Goal: Task Accomplishment & Management: Manage account settings

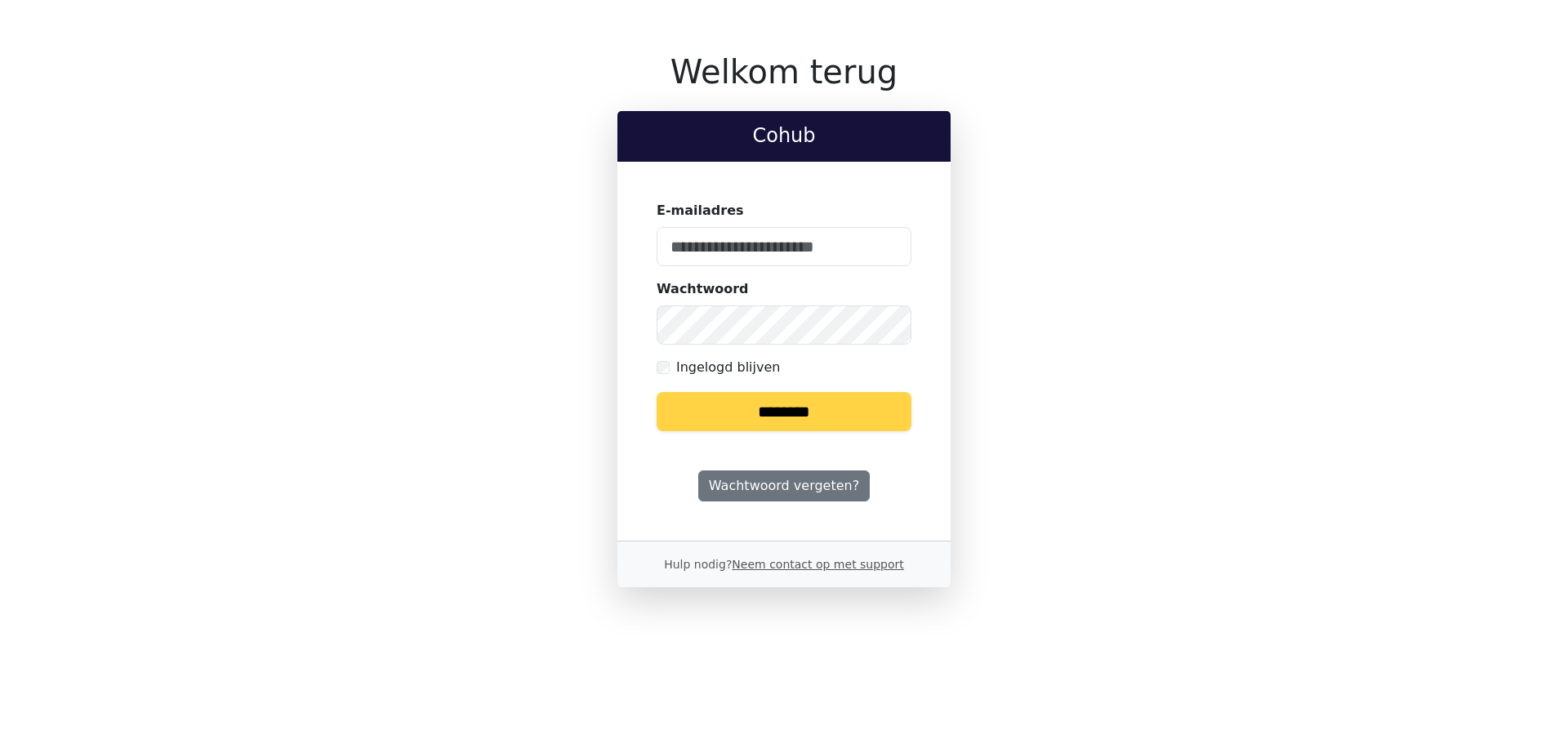
type input "**********"
click at [858, 414] on input "********" at bounding box center [784, 411] width 254 height 40
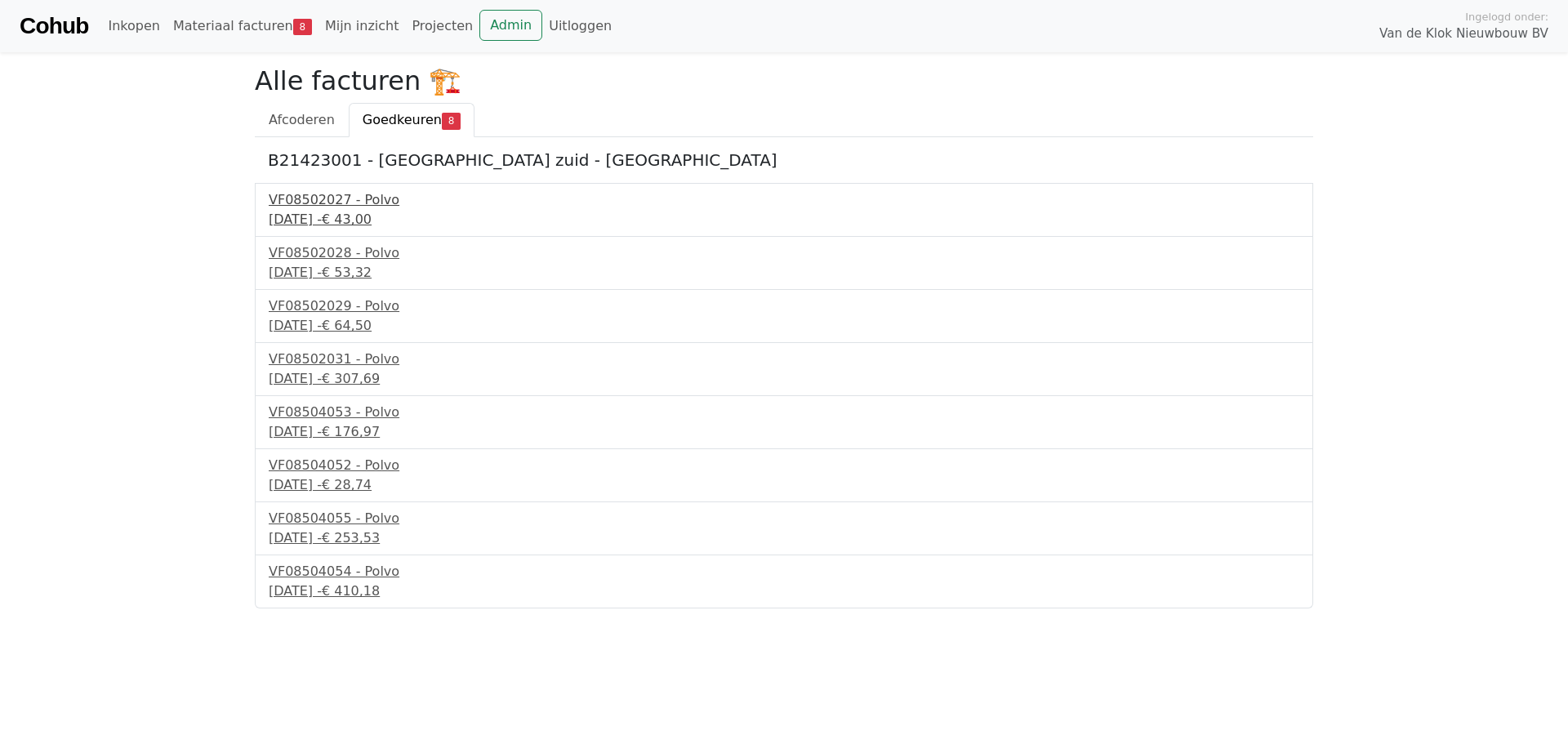
click at [380, 220] on div "19 september 2025 - € 43,00" at bounding box center [784, 219] width 1031 height 19
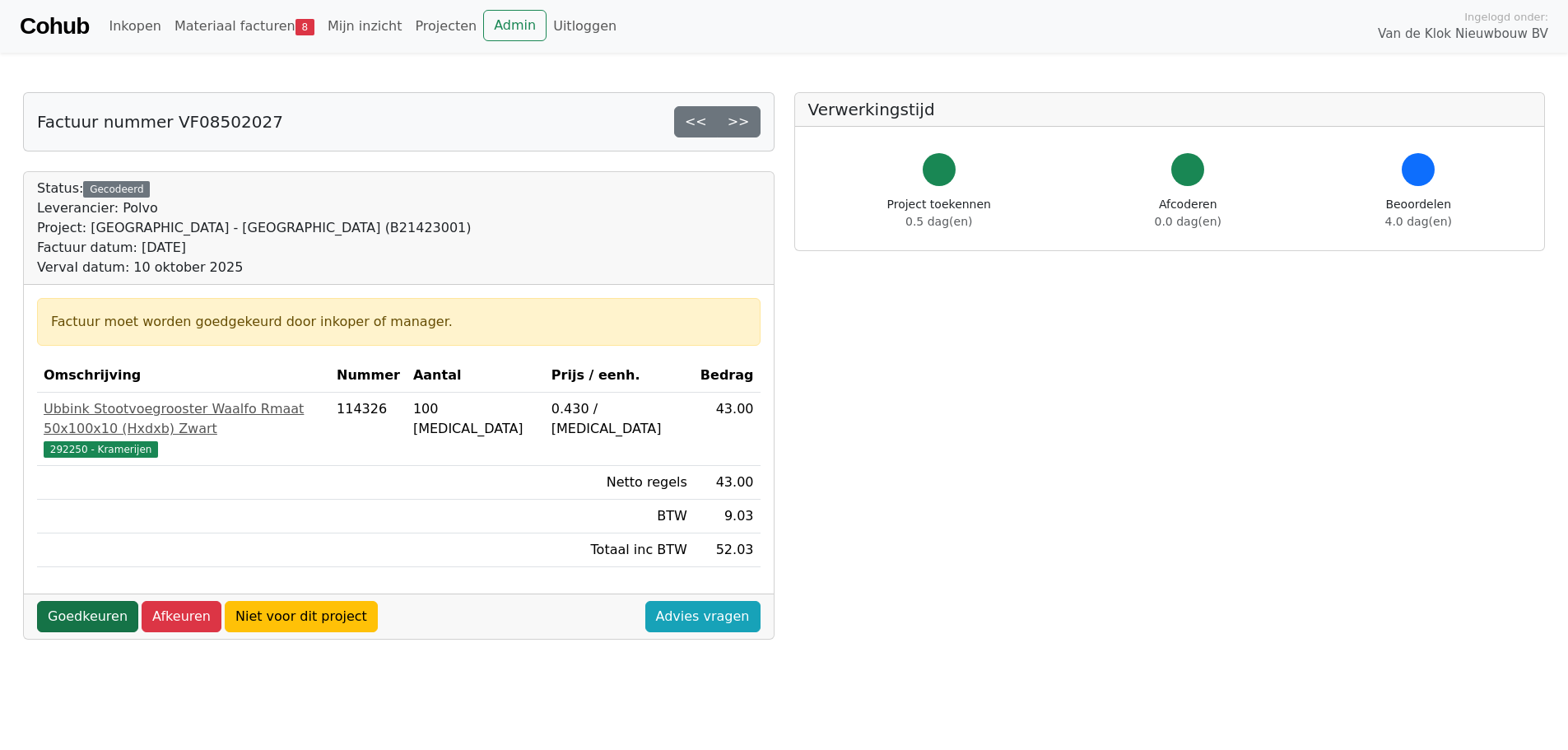
click at [100, 601] on link "Goedkeuren" at bounding box center [88, 616] width 101 height 31
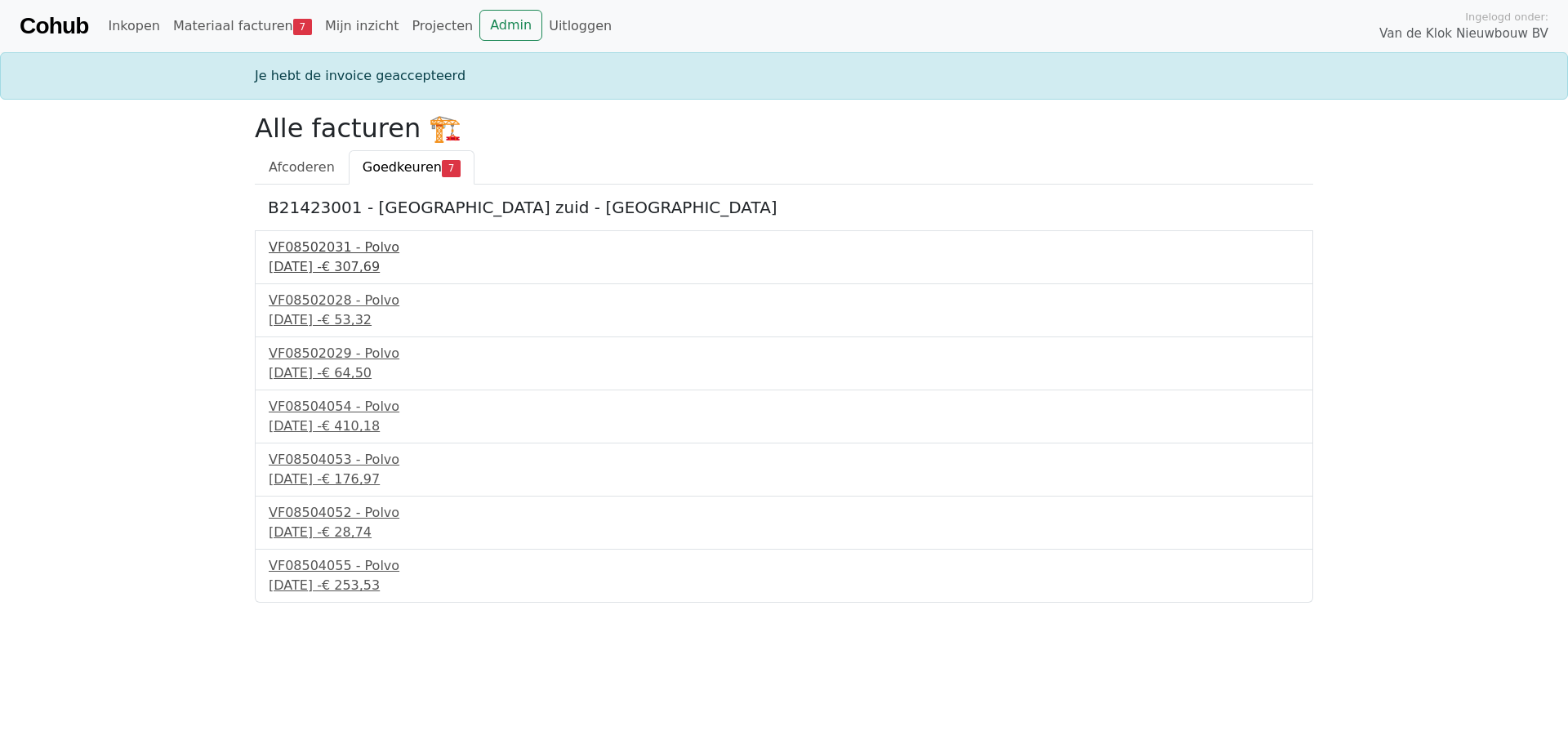
click at [375, 262] on div "[DATE] - € 307,69" at bounding box center [784, 267] width 1031 height 19
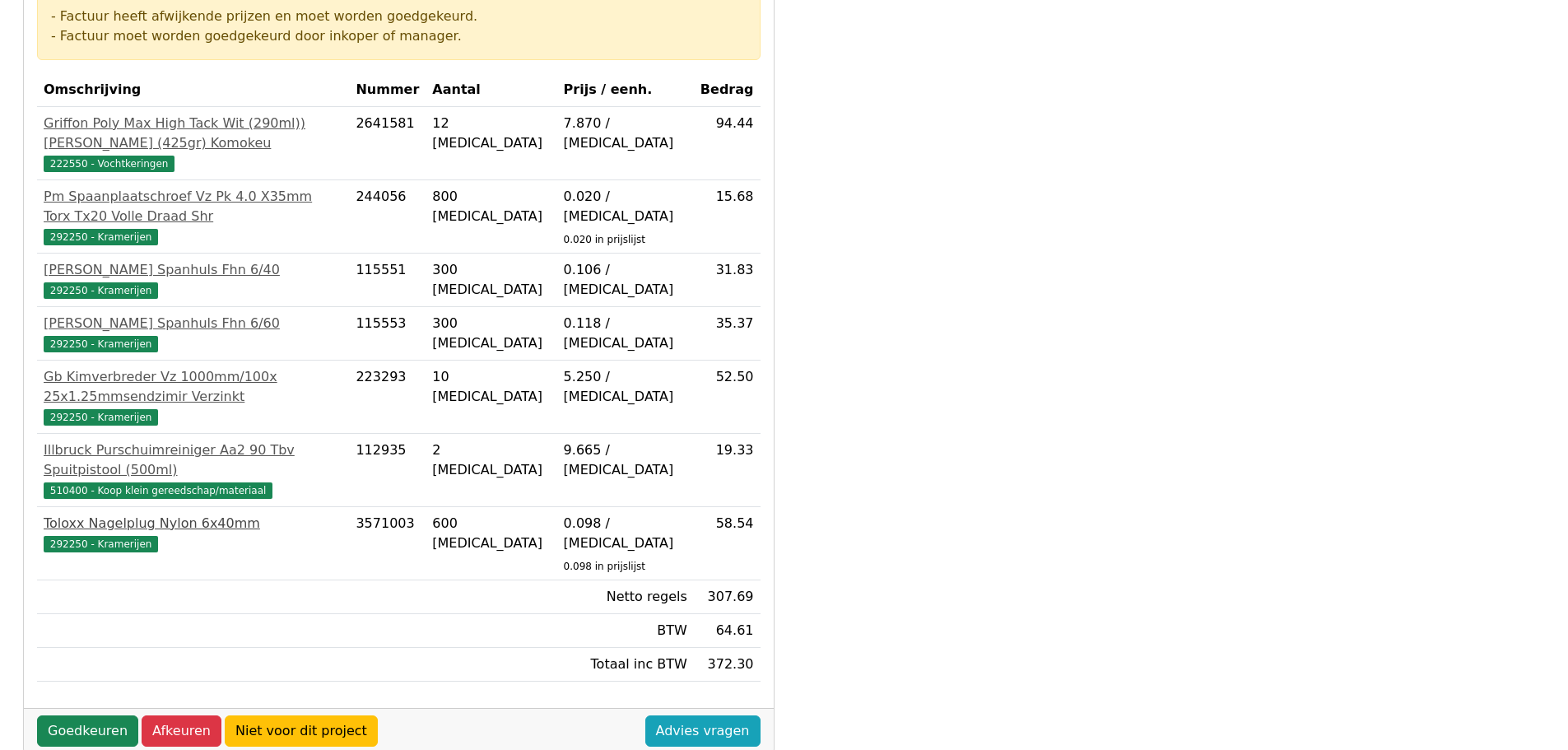
scroll to position [329, 0]
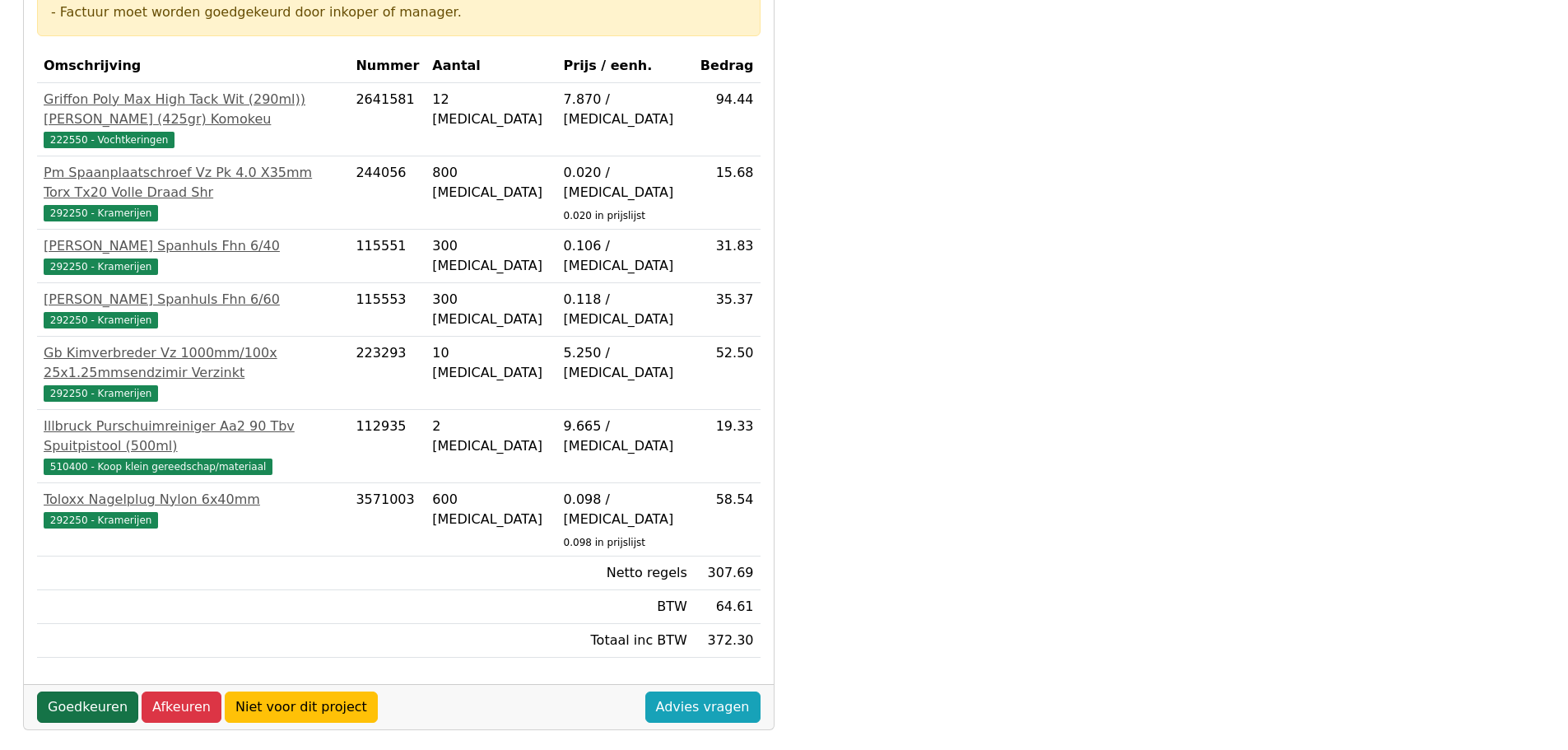
click at [83, 691] on link "Goedkeuren" at bounding box center [88, 707] width 101 height 31
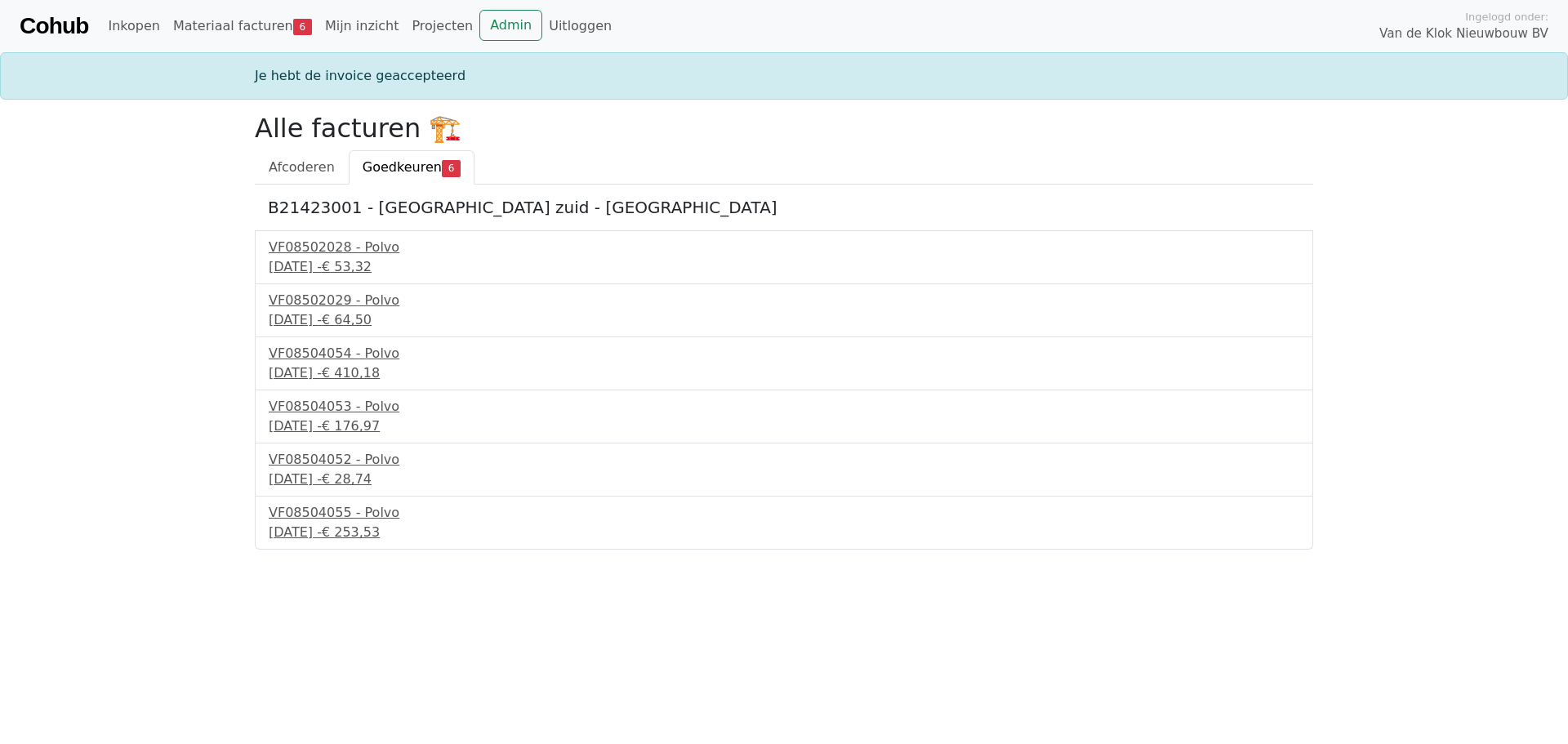
click at [317, 232] on div "VF08502028 - Polvo [DATE] - € 53,32" at bounding box center [784, 257] width 1058 height 54
click at [317, 254] on div "VF08502028 - Polvo" at bounding box center [784, 247] width 1031 height 19
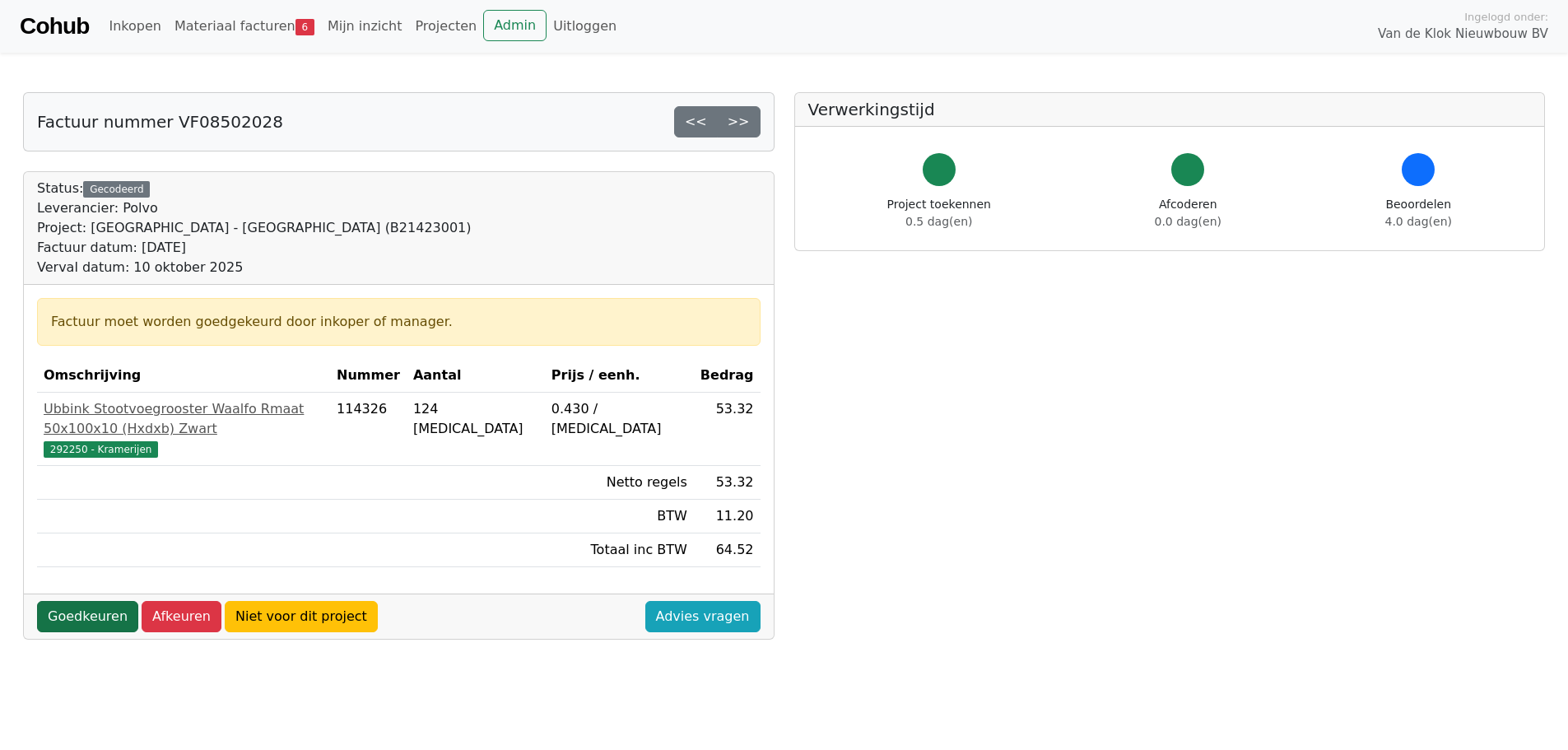
click at [70, 601] on link "Goedkeuren" at bounding box center [88, 616] width 101 height 31
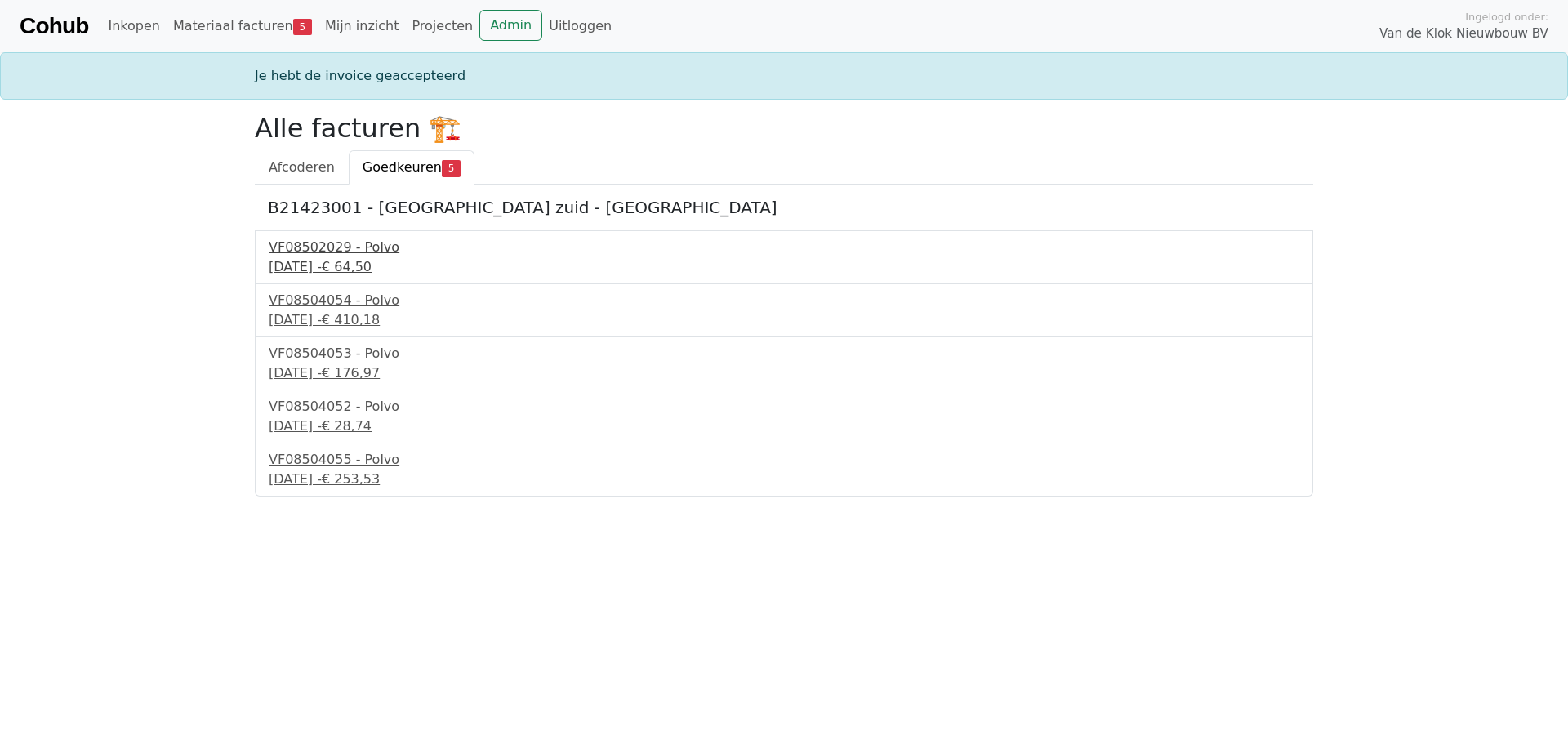
click at [312, 262] on div "19 september 2025 - € 64,50" at bounding box center [784, 267] width 1031 height 19
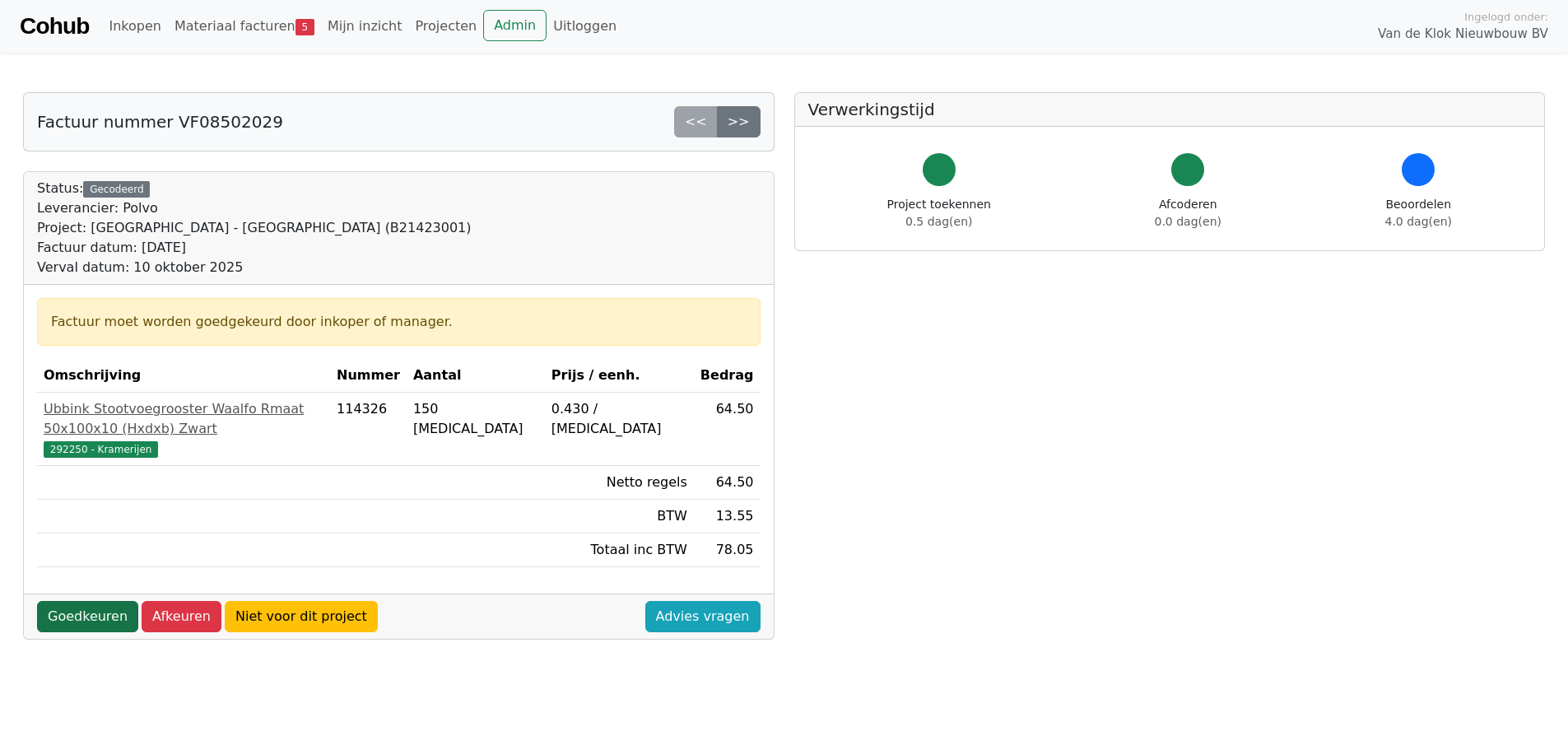
click at [91, 601] on link "Goedkeuren" at bounding box center [88, 616] width 101 height 31
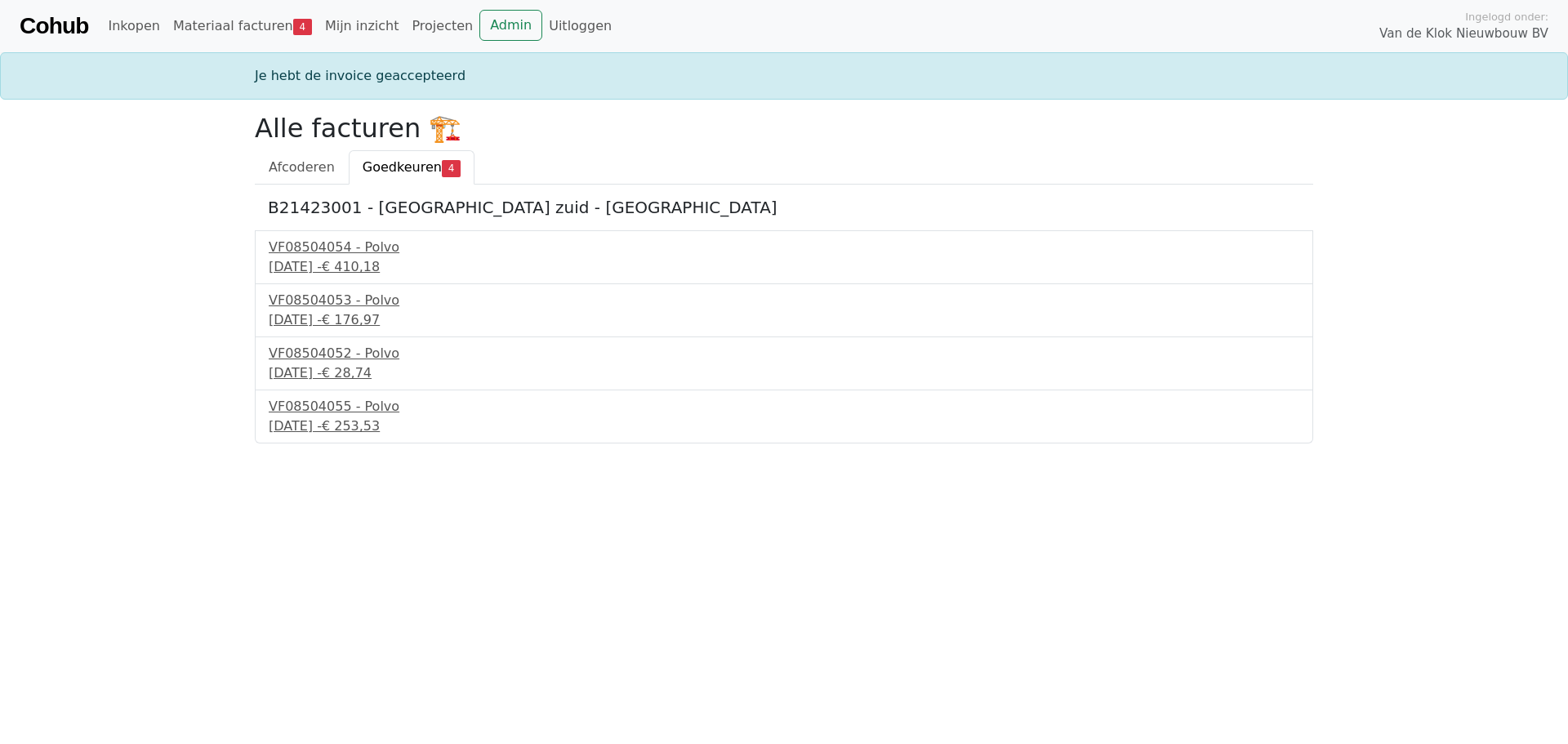
click at [334, 279] on div "VF08504054 - Polvo [DATE] - € 410,18" at bounding box center [784, 257] width 1058 height 54
click at [336, 272] on div "[DATE] - € 410,18" at bounding box center [784, 267] width 1031 height 19
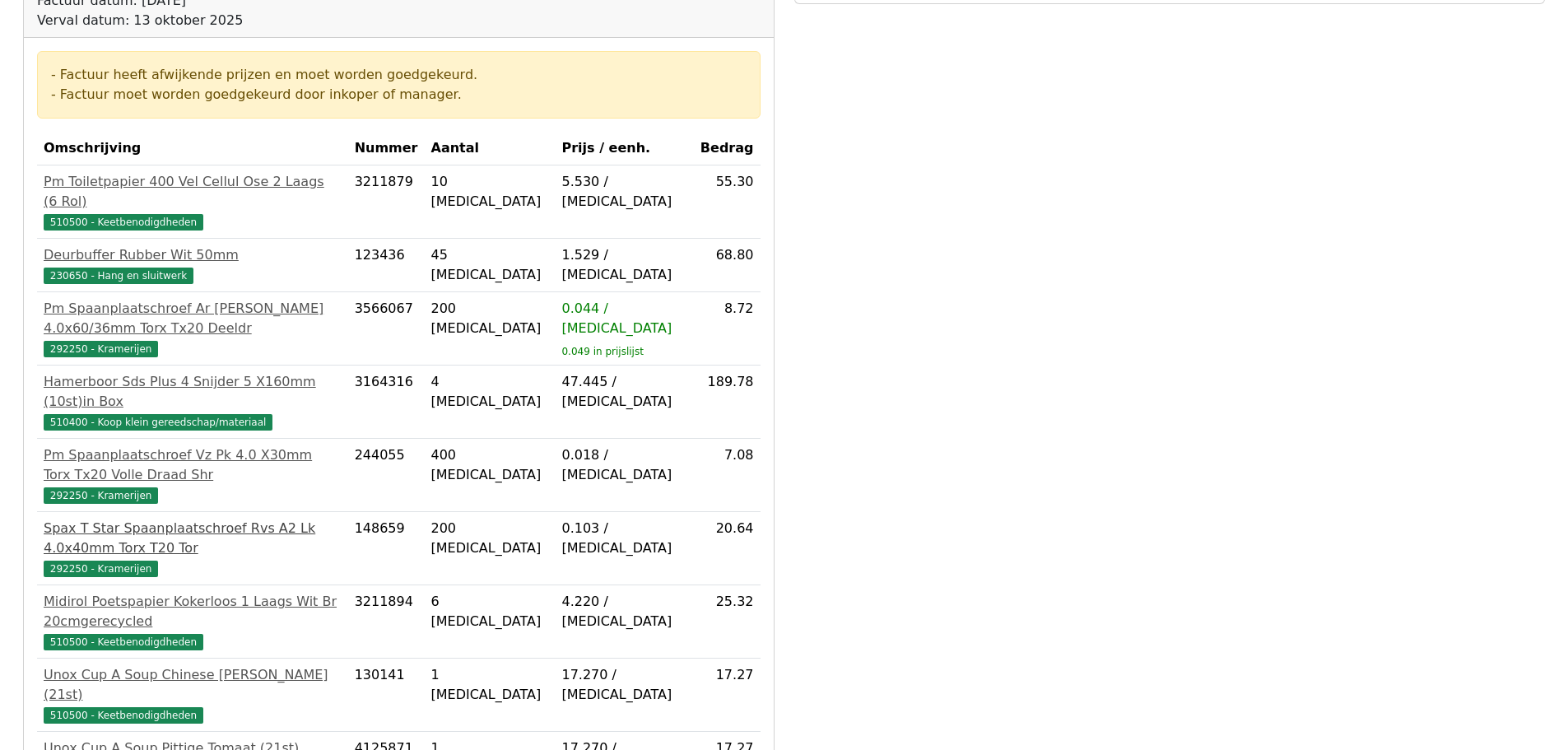
scroll to position [329, 0]
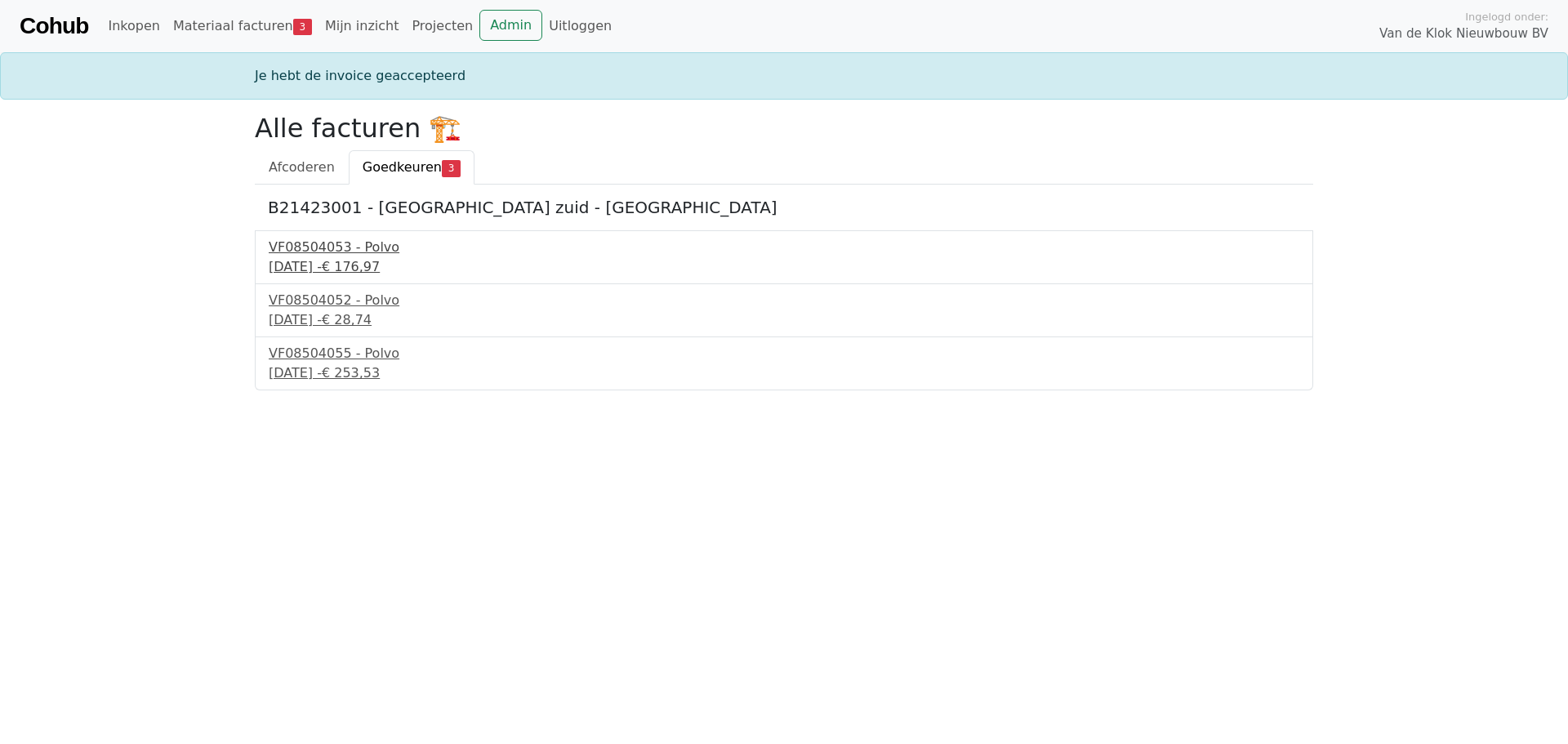
click at [345, 262] on div "[DATE] - € 176,97" at bounding box center [784, 267] width 1031 height 19
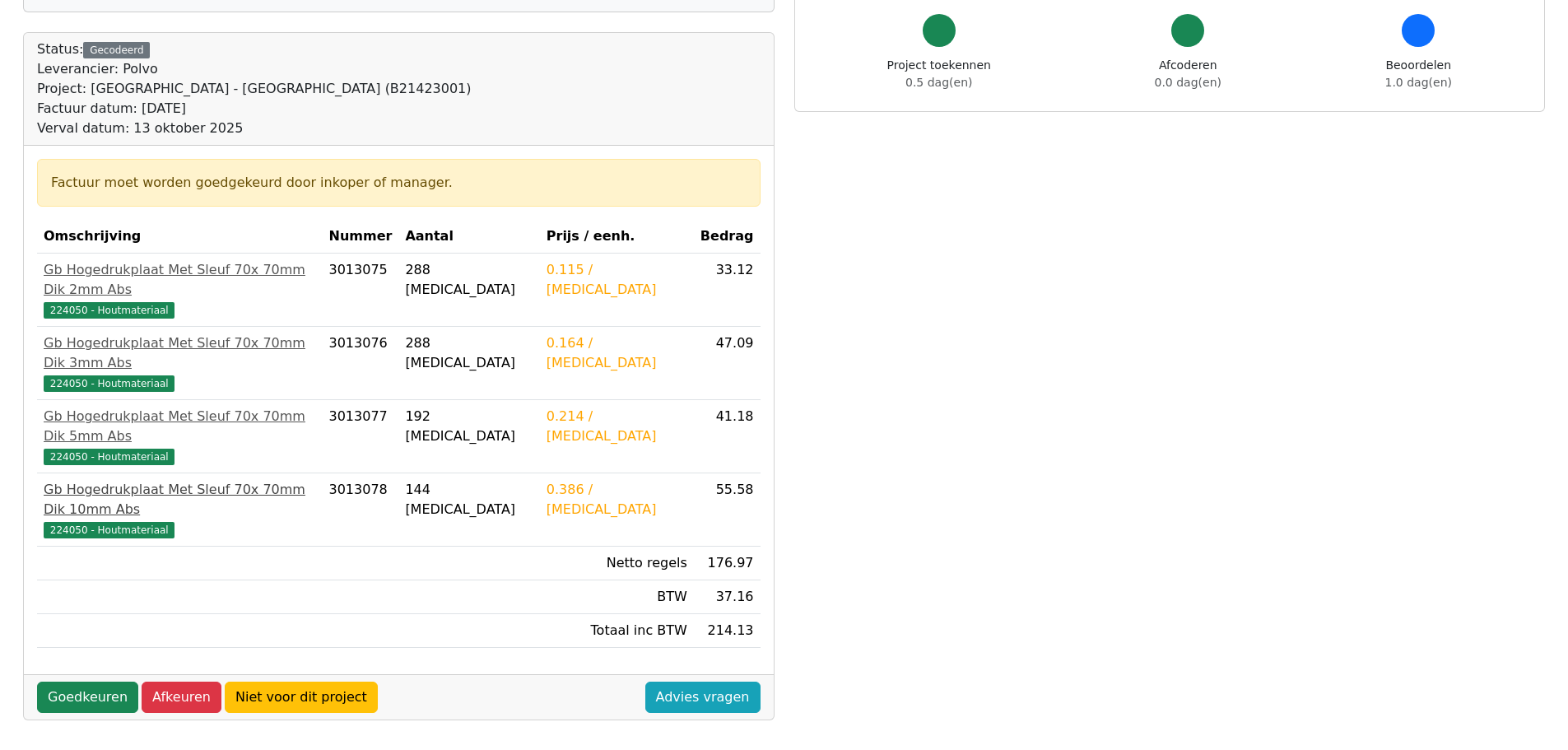
scroll to position [165, 0]
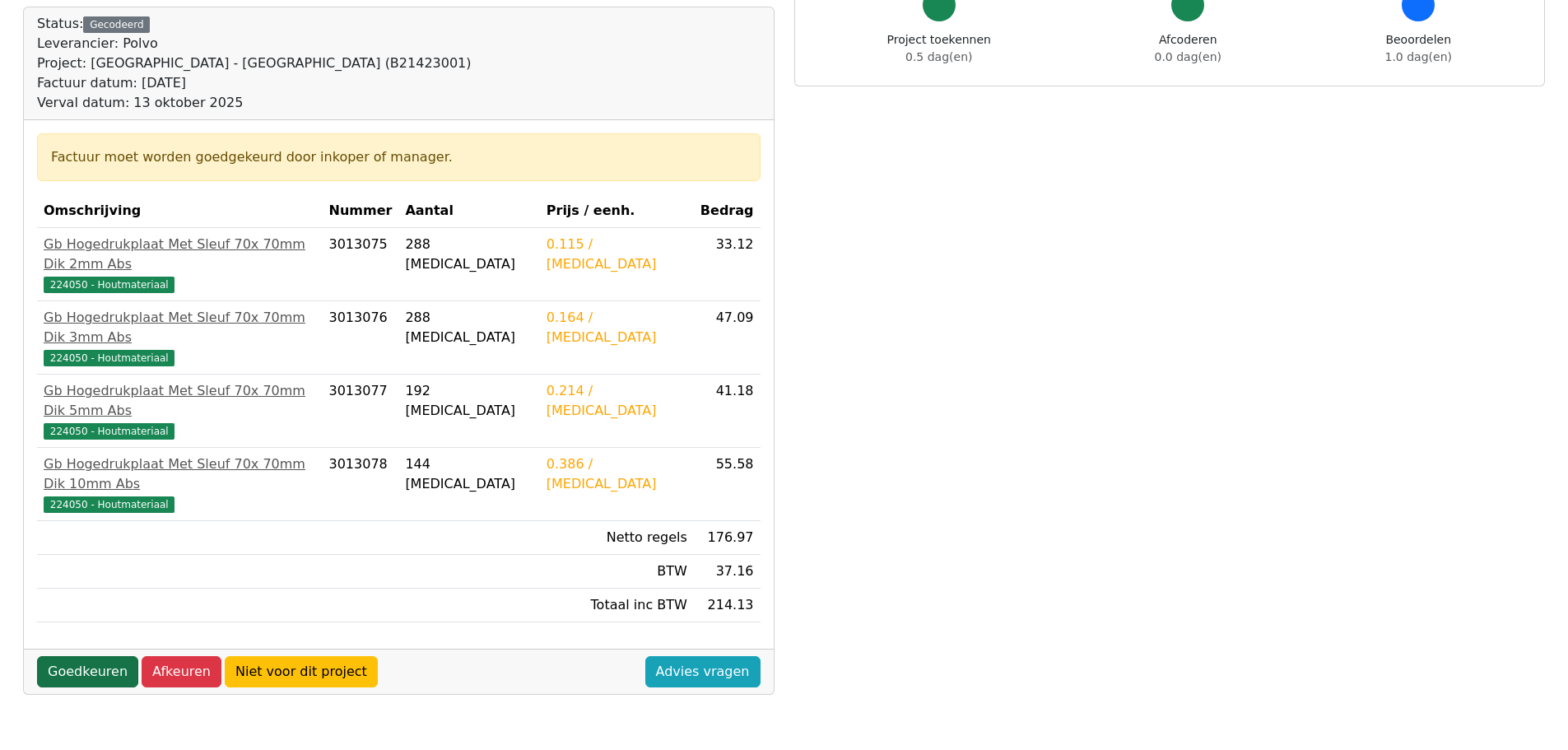
click at [102, 656] on link "Goedkeuren" at bounding box center [88, 671] width 101 height 31
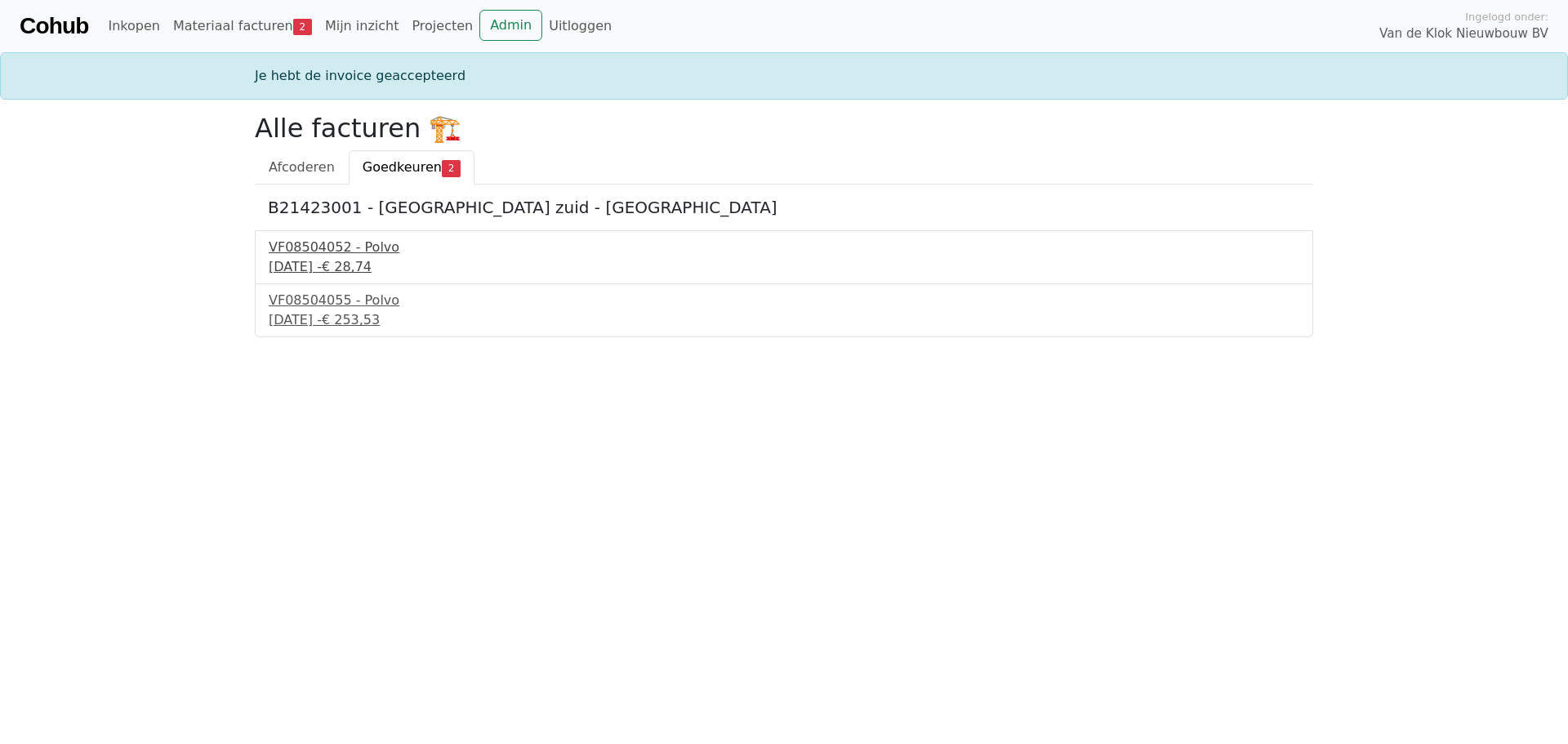
click at [345, 270] on div "[DATE] - € 28,74" at bounding box center [784, 267] width 1031 height 19
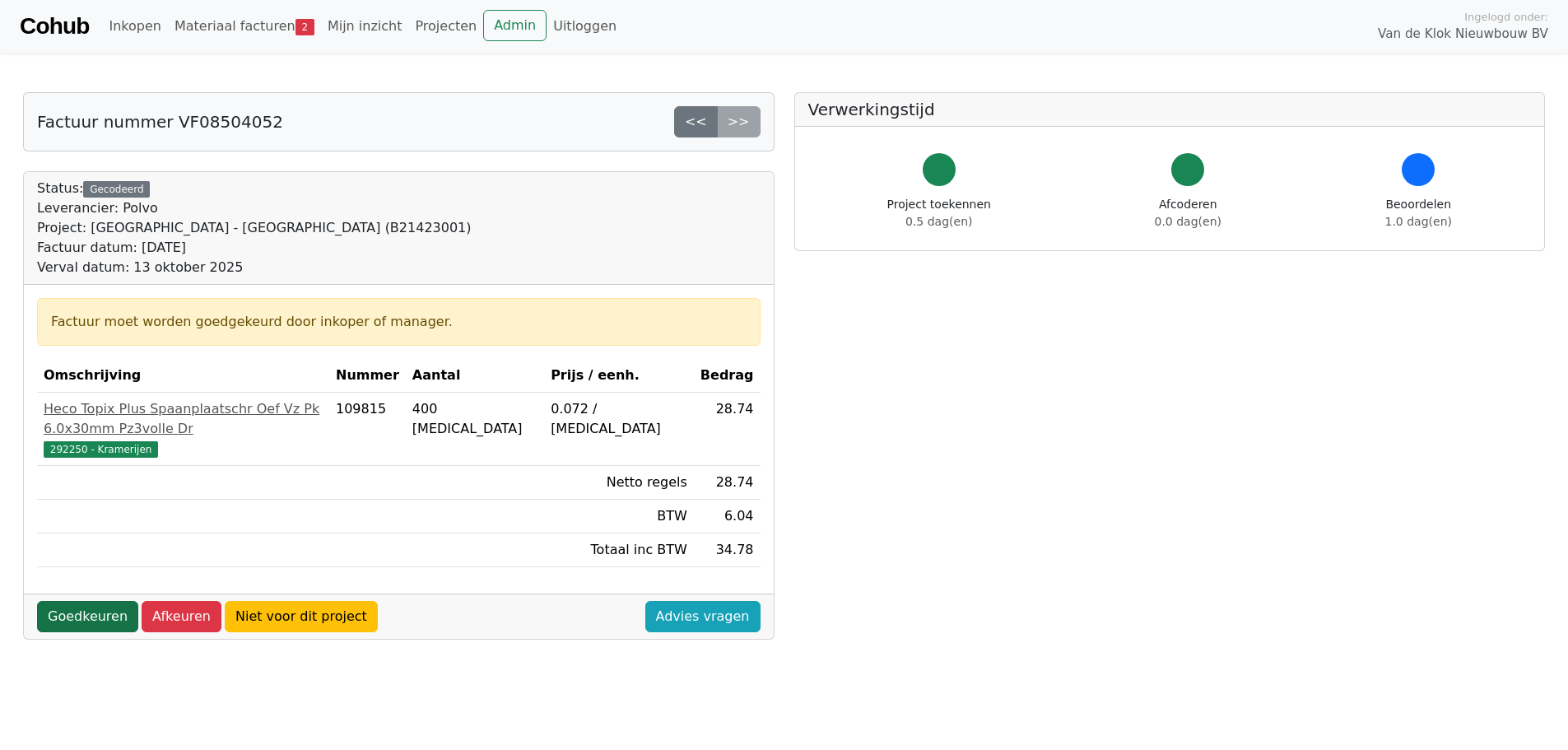
click at [102, 601] on link "Goedkeuren" at bounding box center [88, 616] width 101 height 31
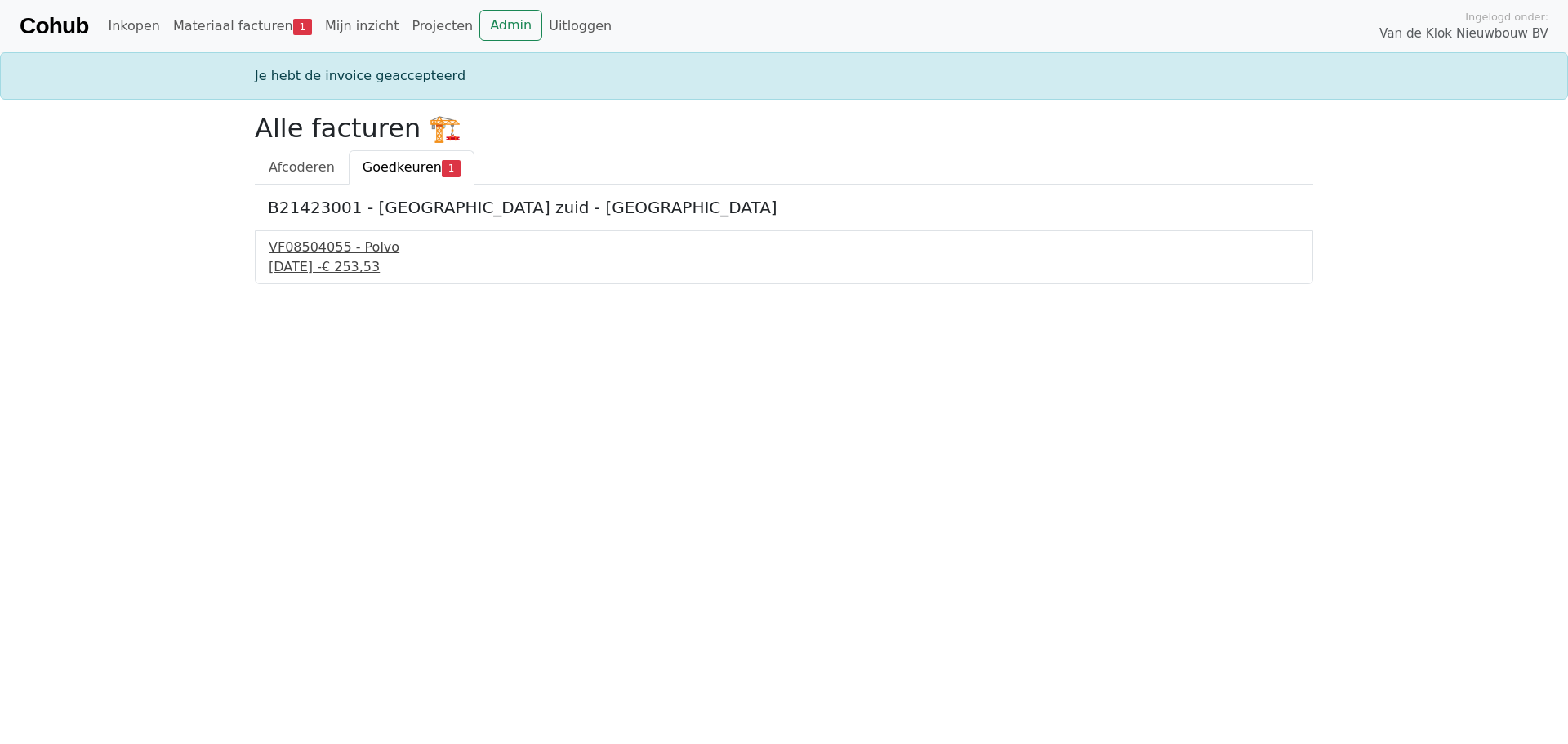
click at [351, 260] on div "[DATE] - € 253,53" at bounding box center [784, 267] width 1031 height 19
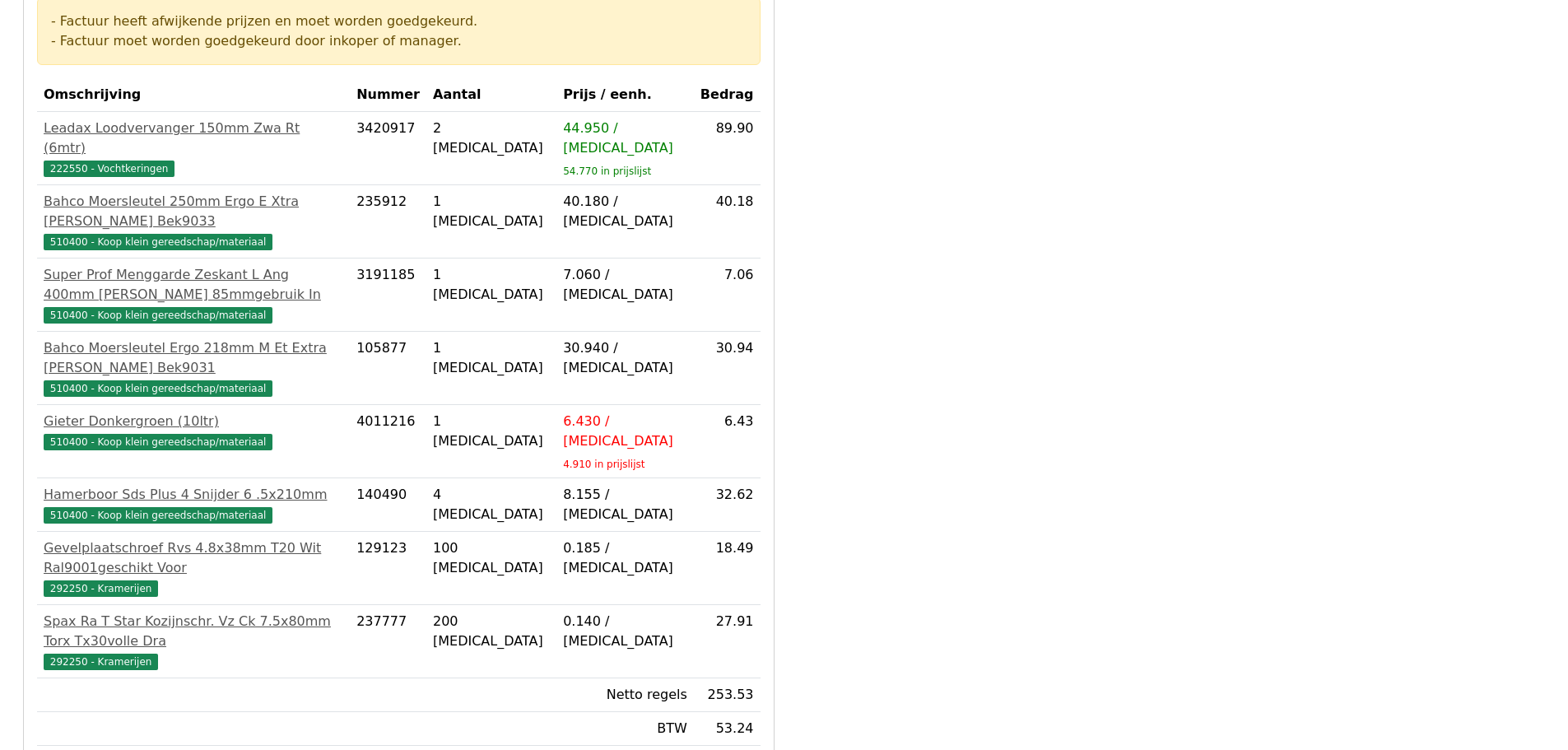
scroll to position [329, 0]
